Goal: Task Accomplishment & Management: Manage account settings

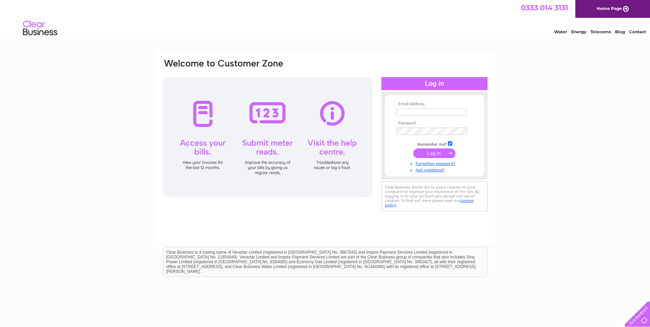
type input "accounts@mktest.com"
click at [439, 150] on input "submit" at bounding box center [434, 153] width 42 height 10
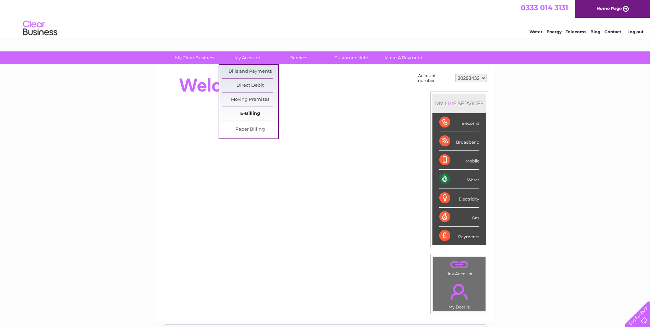
click at [250, 113] on link "E-Billing" at bounding box center [250, 114] width 57 height 14
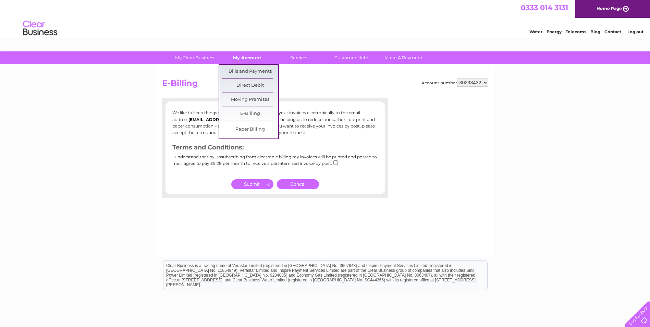
click at [248, 58] on link "My Account" at bounding box center [247, 57] width 57 height 13
click at [247, 70] on link "Bills and Payments" at bounding box center [250, 72] width 57 height 14
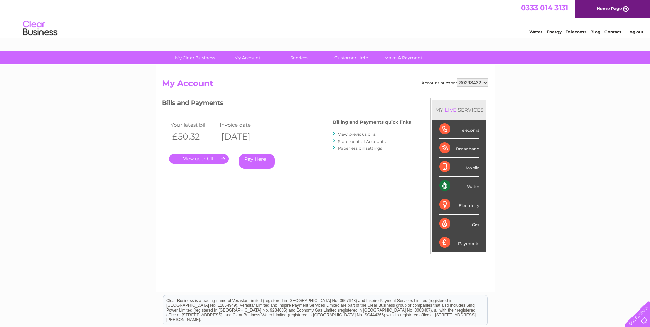
click at [205, 156] on link "." at bounding box center [199, 159] width 60 height 10
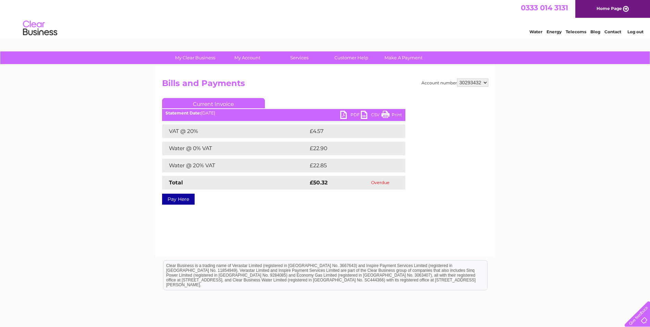
click at [346, 115] on link "PDF" at bounding box center [350, 116] width 21 height 10
